Goal: Check status: Check status

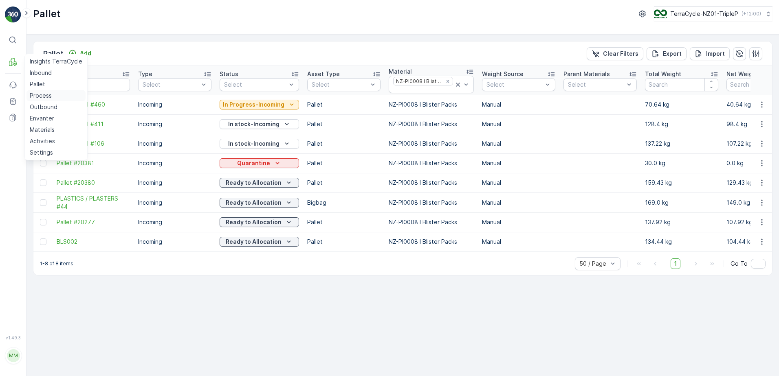
click at [47, 91] on link "Process" at bounding box center [55, 95] width 59 height 11
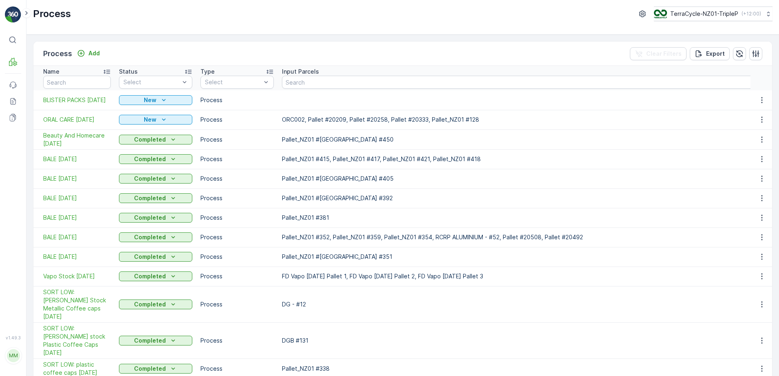
click at [150, 28] on div "Process TerraCycle-NZ01-TripleP ( +12:00 )" at bounding box center [402, 17] width 752 height 35
click at [91, 123] on span "ORAL CARE [DATE]" at bounding box center [77, 120] width 68 height 8
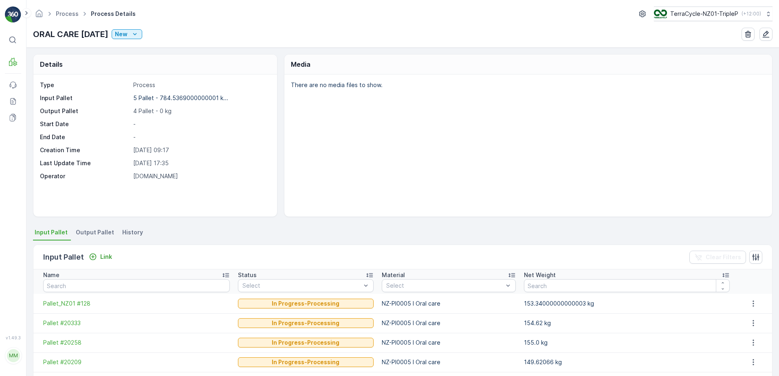
click at [233, 211] on div "Type Process Input Pallet 5 Pallet - 784.5369000000001 k... Output Pallet 4 Pal…" at bounding box center [155, 146] width 244 height 142
